Goal: Task Accomplishment & Management: Manage account settings

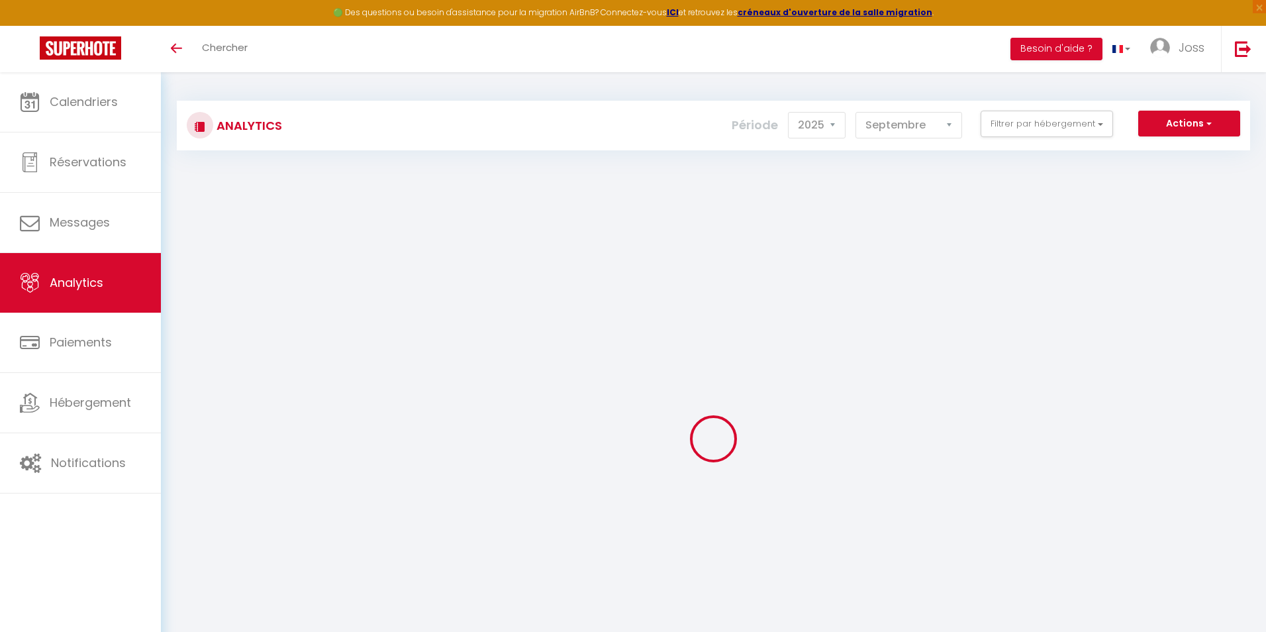
select select "2025"
select select "9"
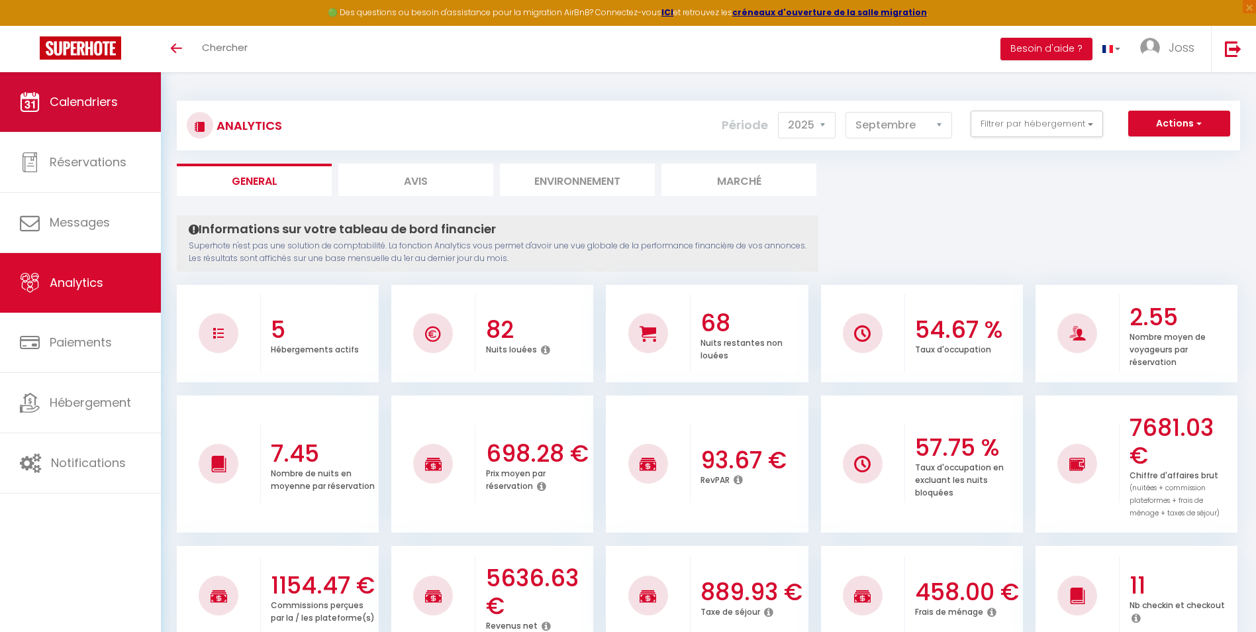
click at [105, 115] on link "Calendriers" at bounding box center [80, 102] width 161 height 60
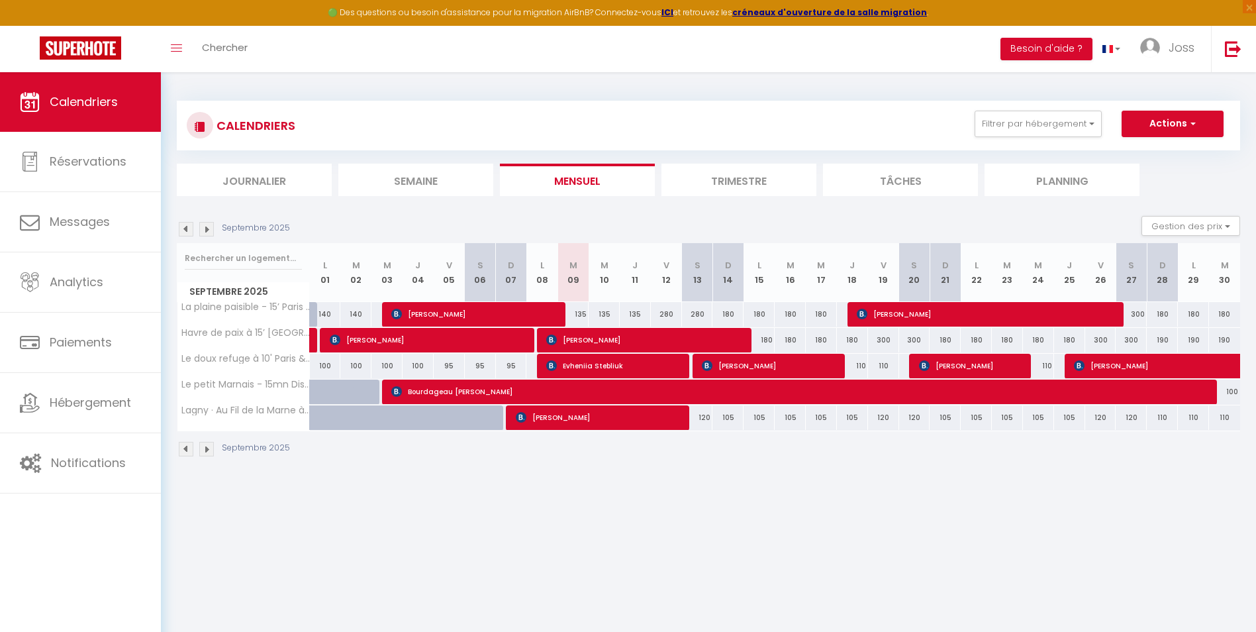
click at [577, 313] on div "135" at bounding box center [573, 314] width 31 height 25
type input "135"
type input "[DATE] Septembre 2025"
type input "Mer 10 Septembre 2025"
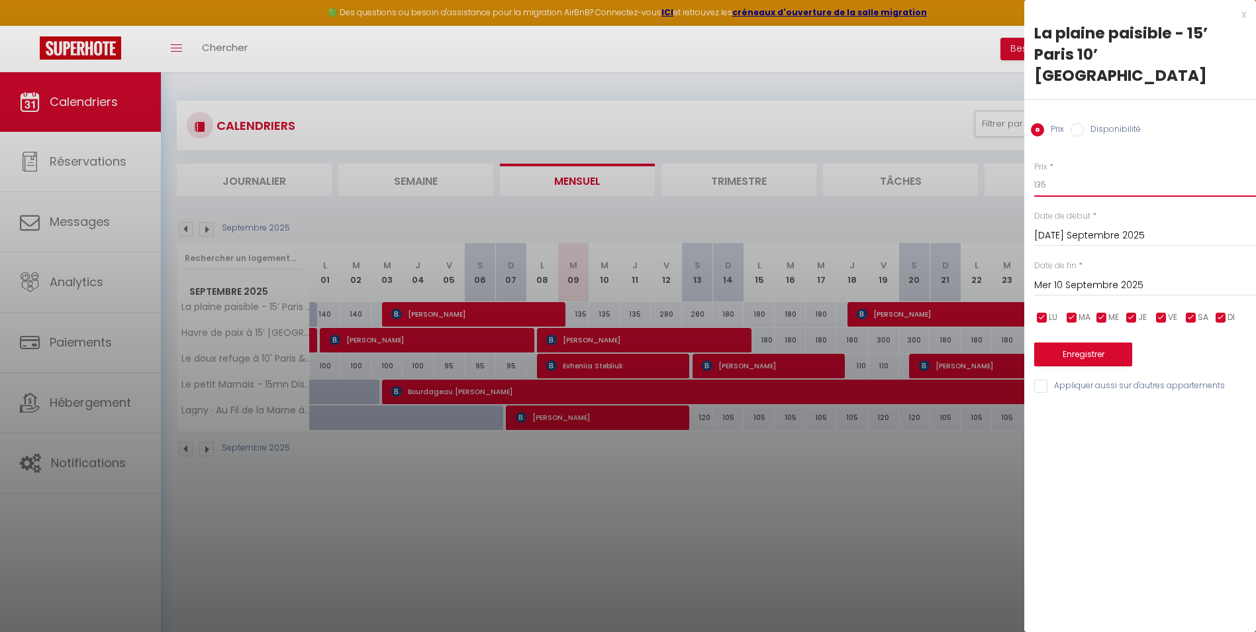
click at [1054, 173] on input "135" at bounding box center [1146, 185] width 222 height 24
type input "130"
click at [1108, 277] on input "Mer 10 Septembre 2025" at bounding box center [1146, 285] width 222 height 17
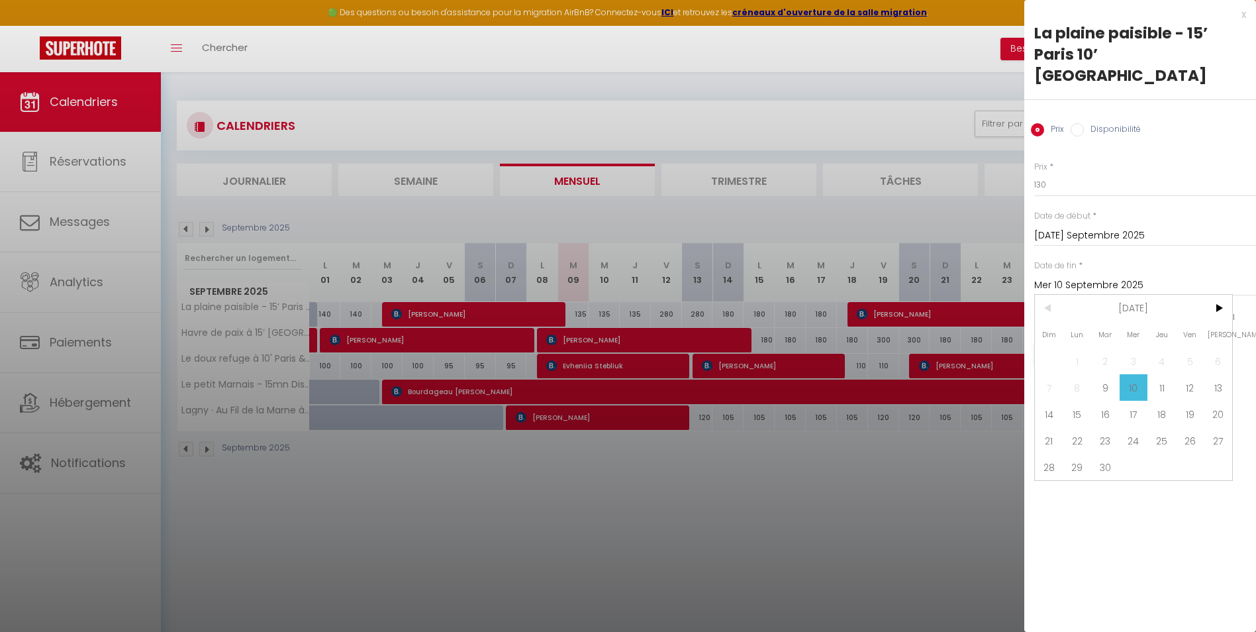
click at [1184, 374] on span "12" at bounding box center [1190, 387] width 28 height 26
type input "Ven 12 Septembre 2025"
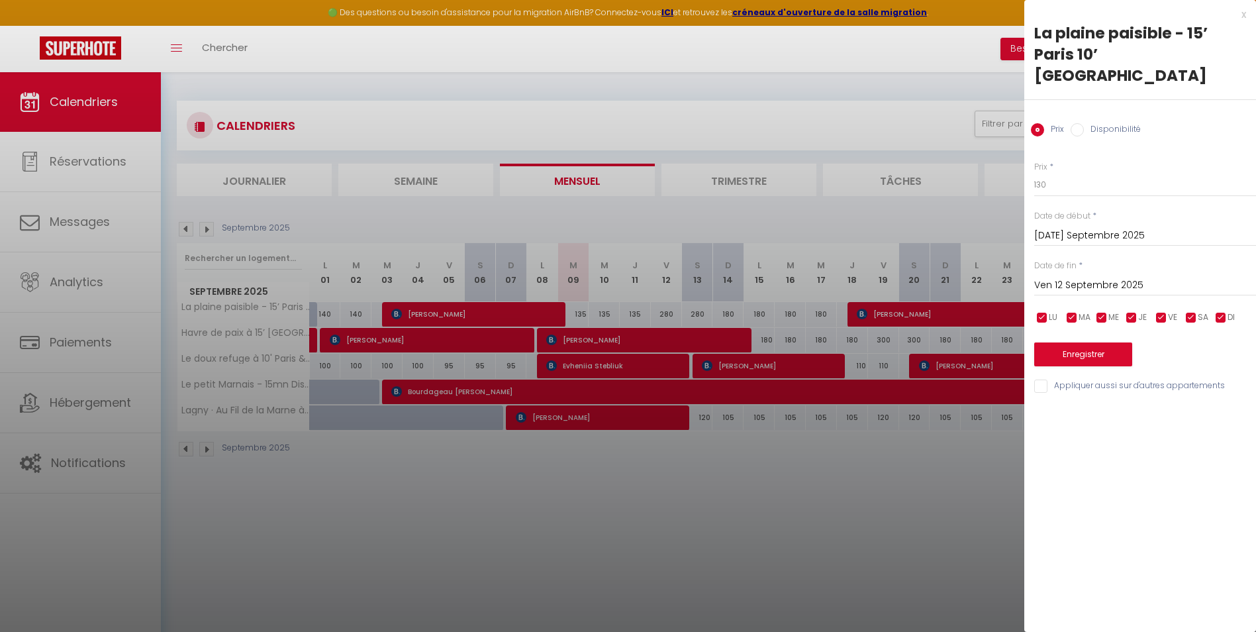
click at [1096, 326] on div "Enregistrer" at bounding box center [1146, 346] width 222 height 40
click at [1090, 342] on button "Enregistrer" at bounding box center [1084, 354] width 98 height 24
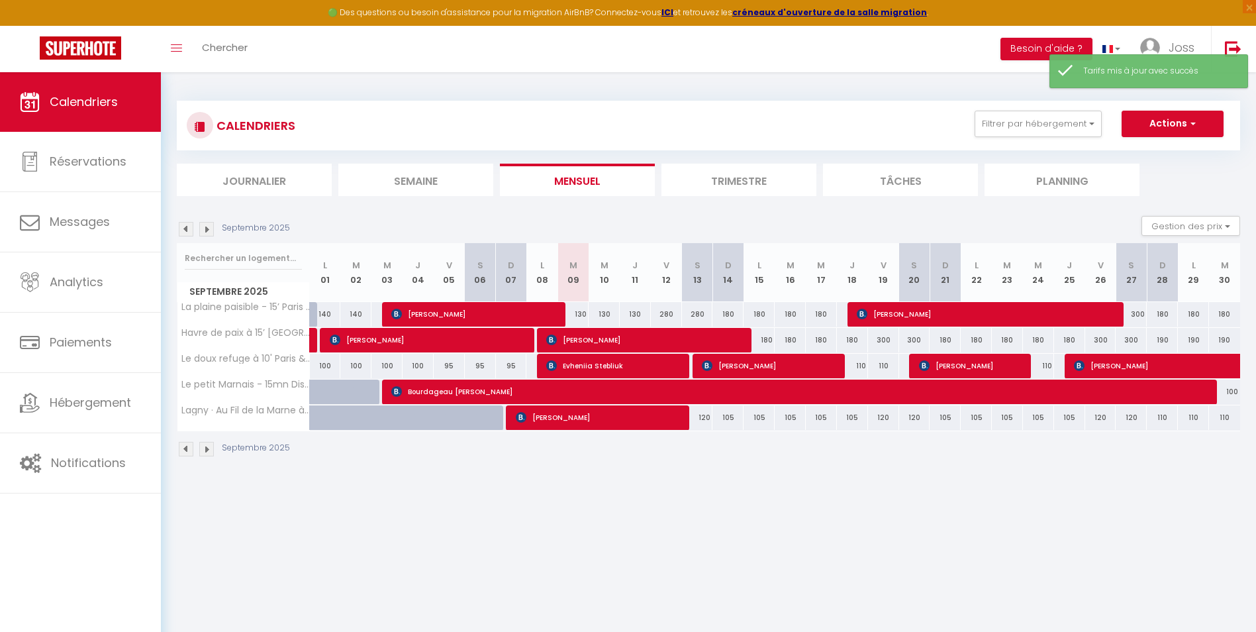
click at [729, 314] on div "180" at bounding box center [728, 314] width 31 height 25
type input "180"
type input "Dim 14 Septembre 2025"
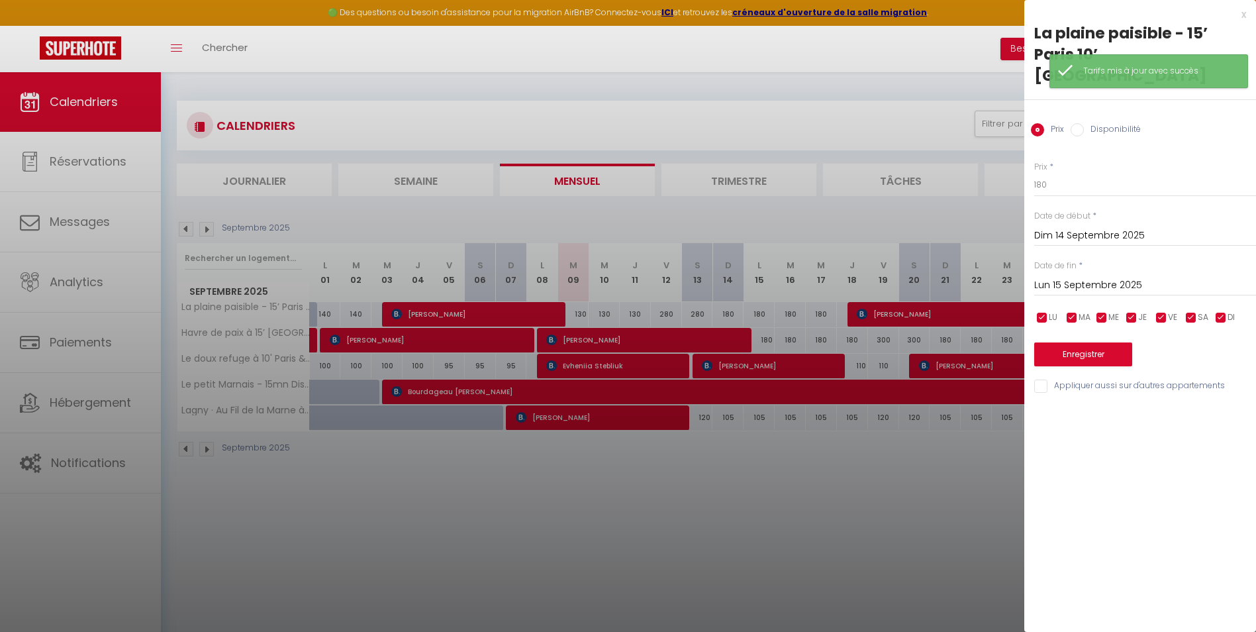
click at [1089, 277] on input "Lun 15 Septembre 2025" at bounding box center [1146, 285] width 222 height 17
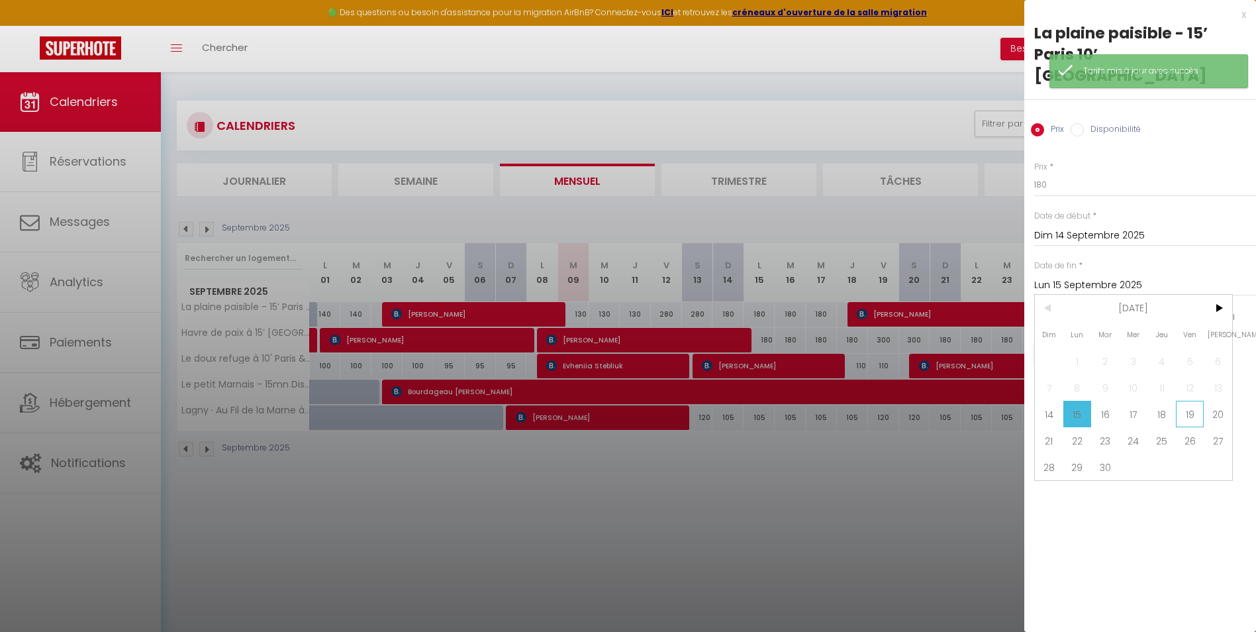
click at [1183, 401] on span "19" at bounding box center [1190, 414] width 28 height 26
type input "Ven 19 Septembre 2025"
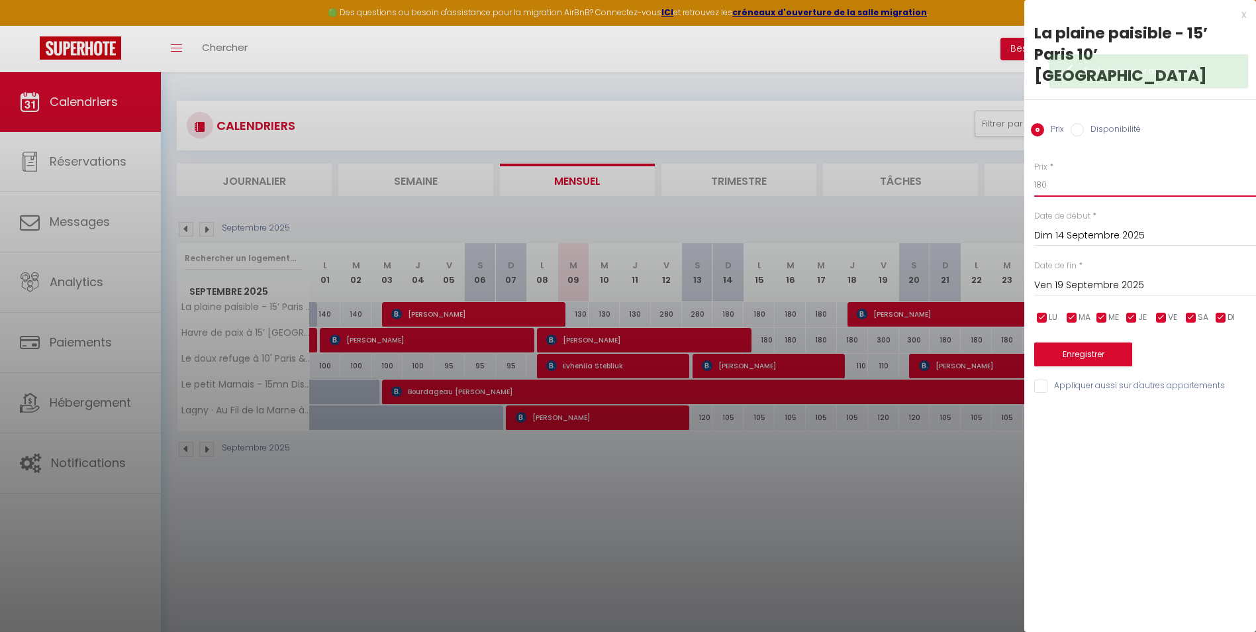
click at [1079, 173] on input "180" at bounding box center [1146, 185] width 222 height 24
type input "160"
click at [1108, 342] on button "Enregistrer" at bounding box center [1084, 354] width 98 height 24
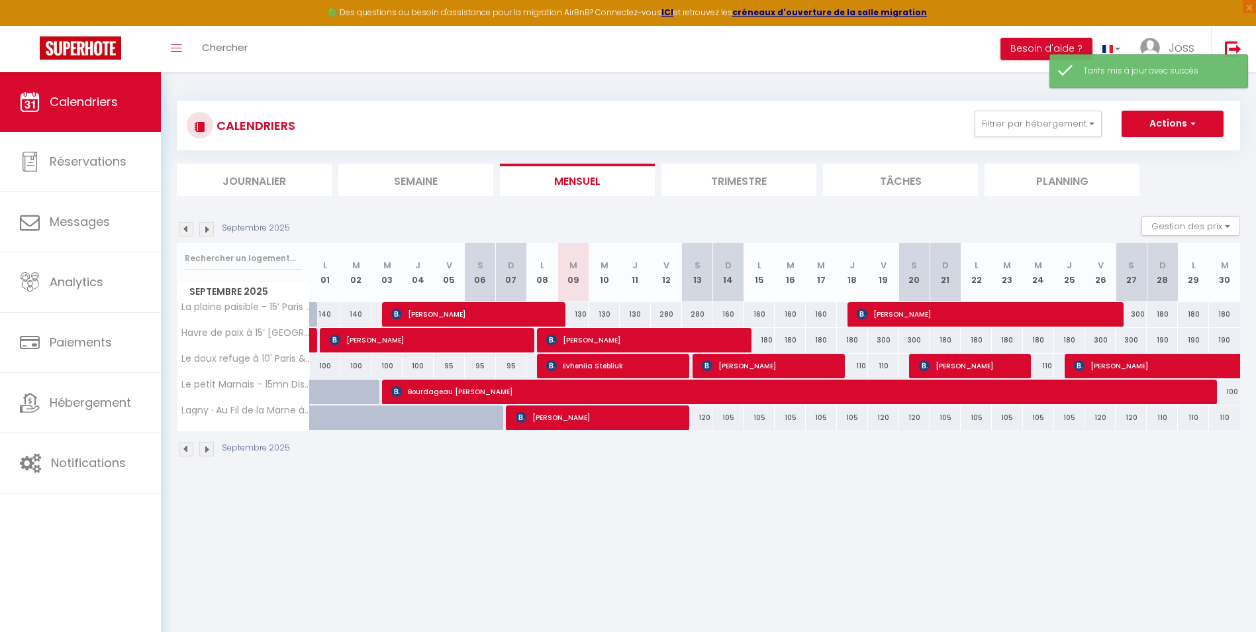
click at [186, 229] on img at bounding box center [186, 229] width 15 height 15
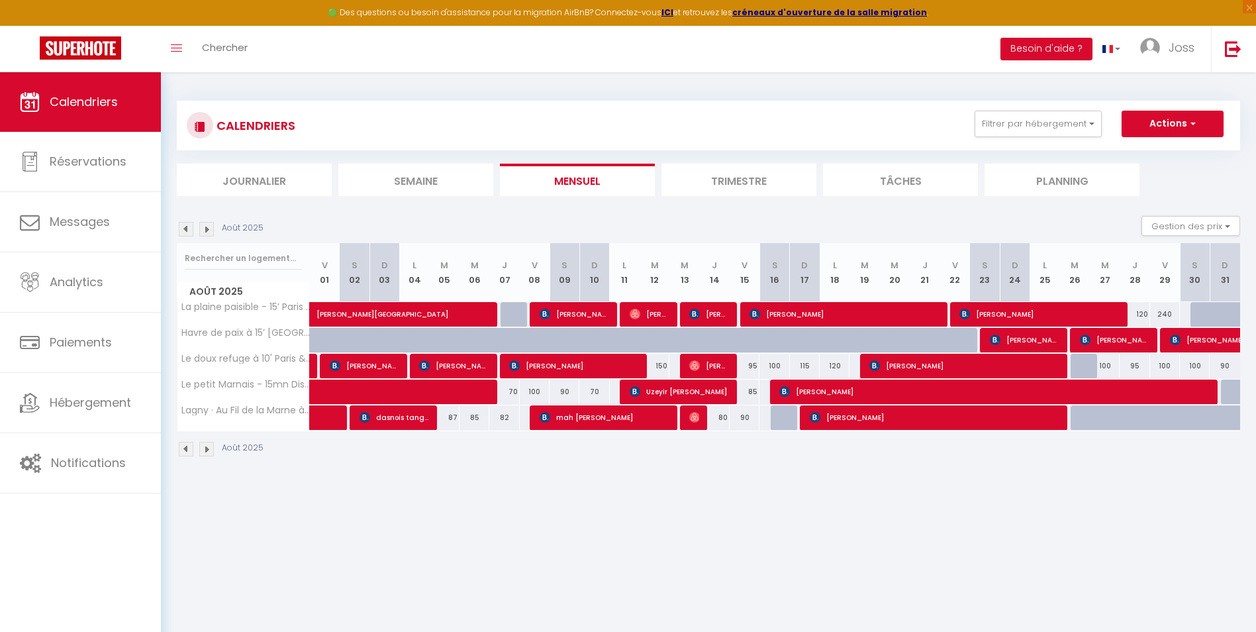
drag, startPoint x: 210, startPoint y: 230, endPoint x: 576, endPoint y: 427, distance: 415.8
click at [210, 230] on img at bounding box center [206, 229] width 15 height 15
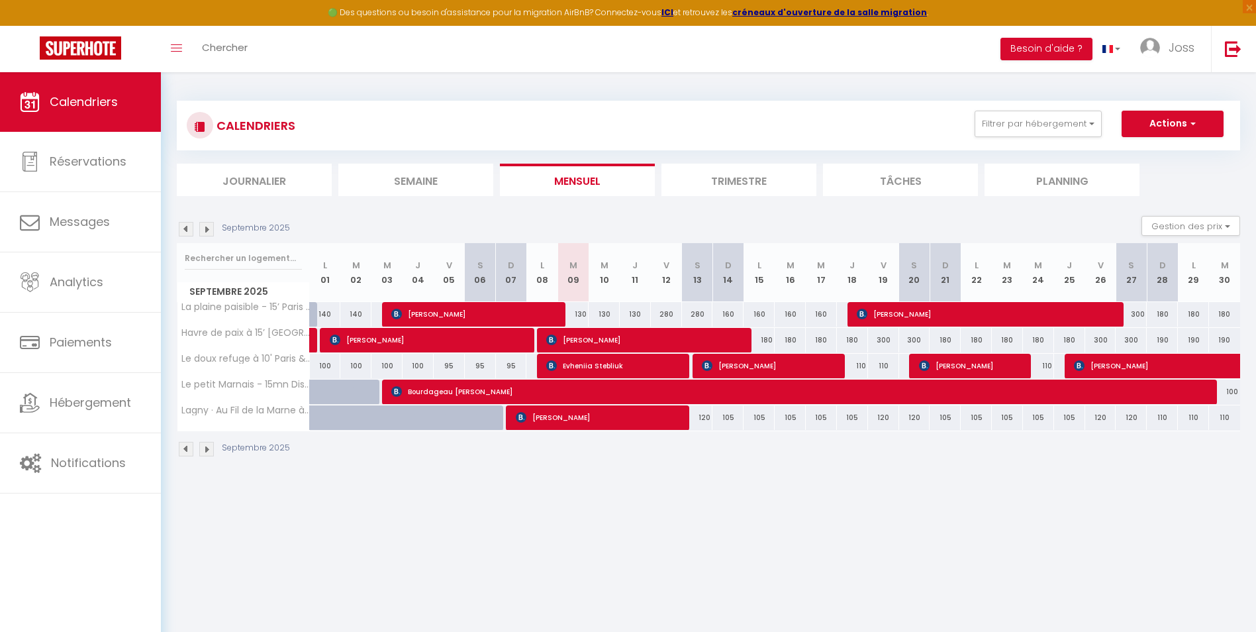
click at [703, 420] on div "120" at bounding box center [697, 417] width 31 height 25
type input "120"
type input "[PERSON_NAME] 13 Septembre 2025"
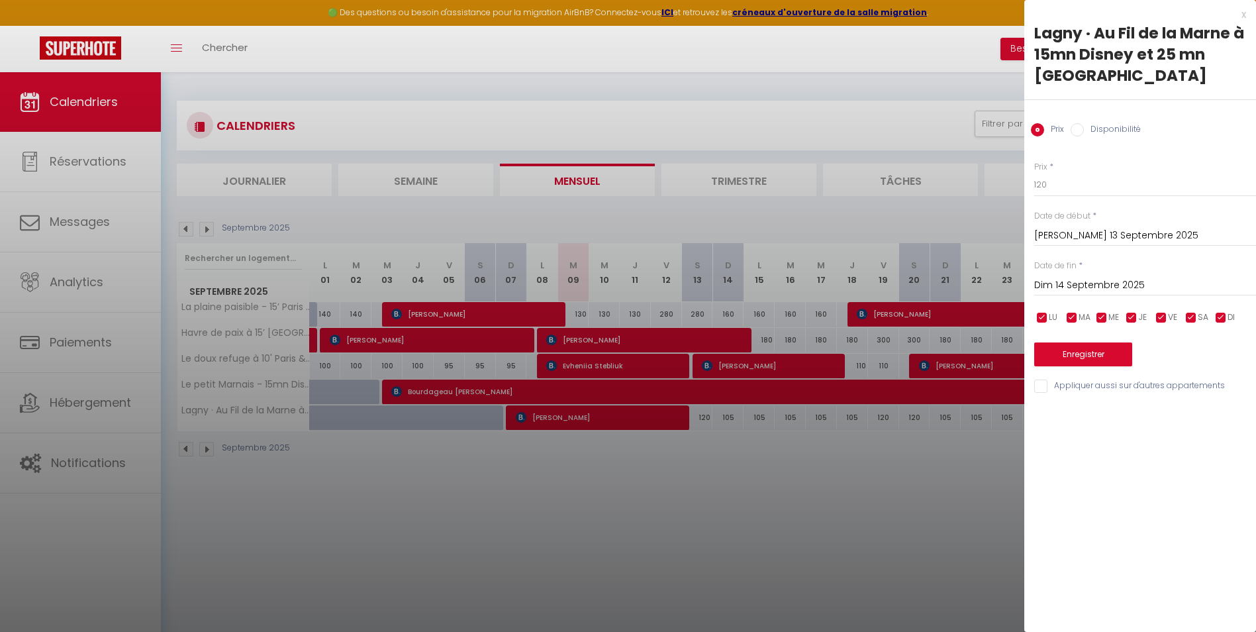
click at [1084, 277] on input "Dim 14 Septembre 2025" at bounding box center [1146, 285] width 222 height 17
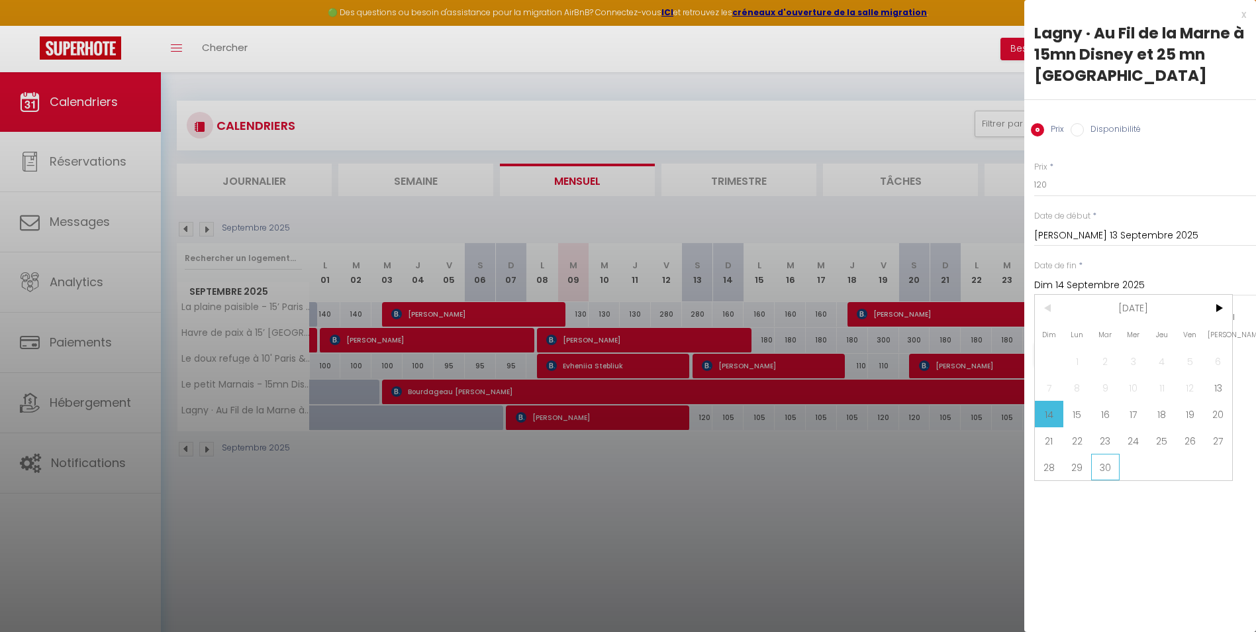
click at [1112, 454] on span "30" at bounding box center [1106, 467] width 28 height 26
type input "[DATE] Septembre 2025"
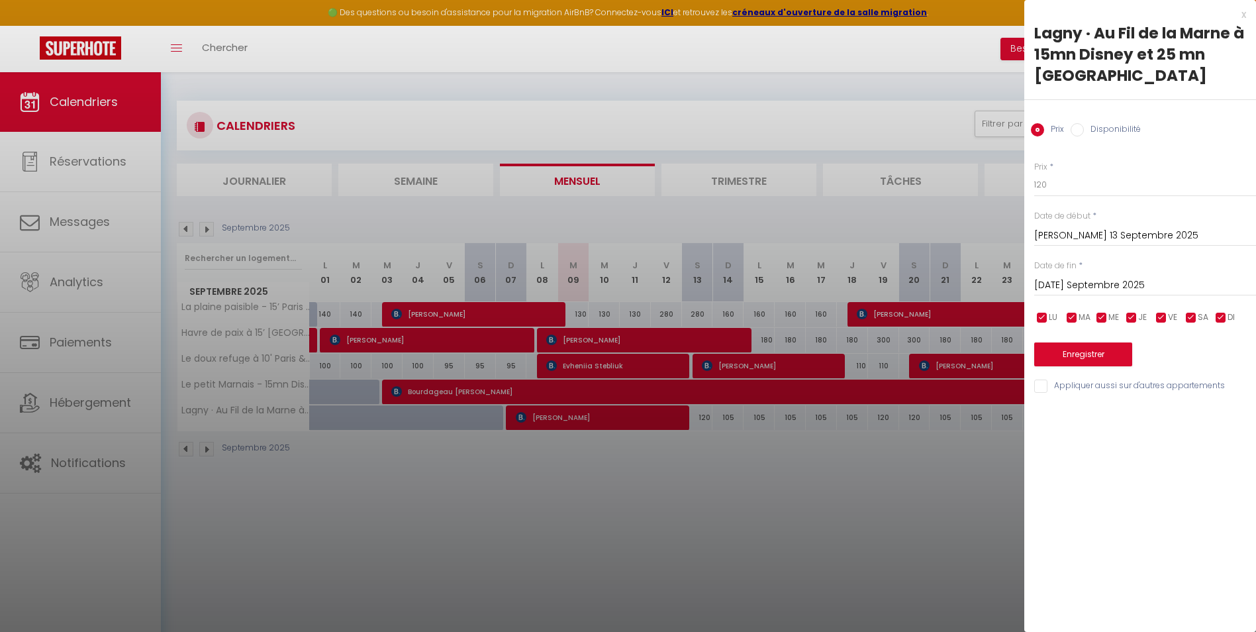
click at [1161, 311] on input "checkbox" at bounding box center [1161, 317] width 13 height 13
checkbox input "false"
click at [1193, 311] on input "checkbox" at bounding box center [1191, 317] width 13 height 13
checkbox input "false"
click at [1073, 173] on input "120" at bounding box center [1146, 185] width 222 height 24
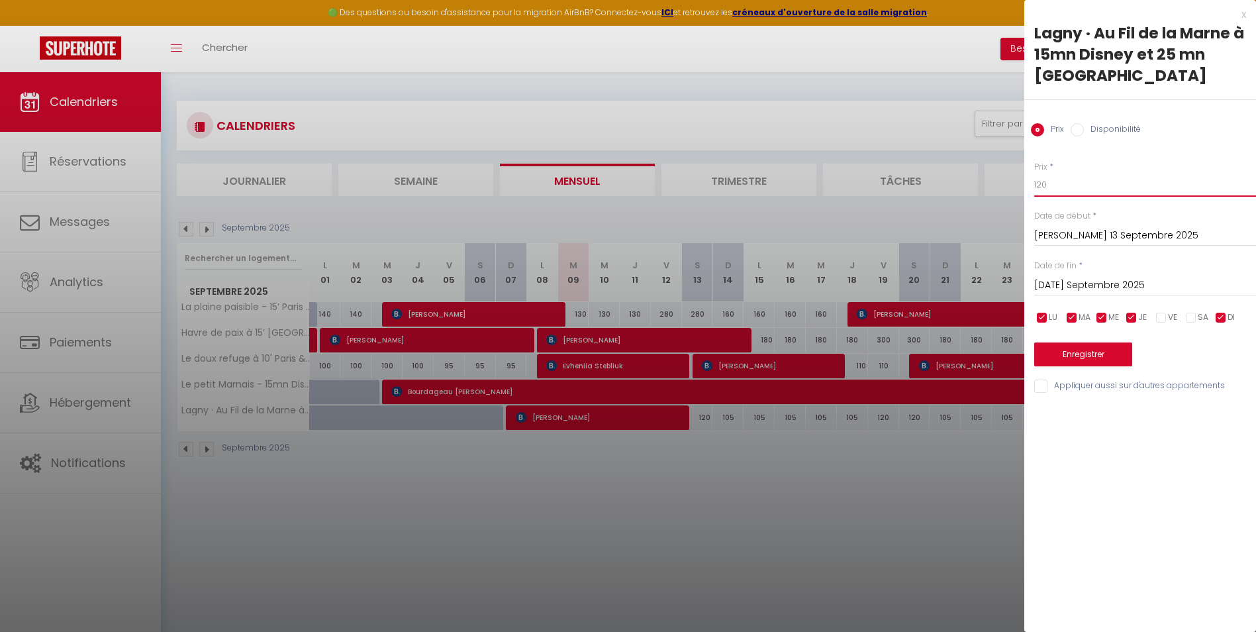
click at [1073, 173] on input "120" at bounding box center [1146, 185] width 222 height 24
type input "102"
click at [1083, 342] on button "Enregistrer" at bounding box center [1084, 354] width 98 height 24
